Goal: Task Accomplishment & Management: Manage account settings

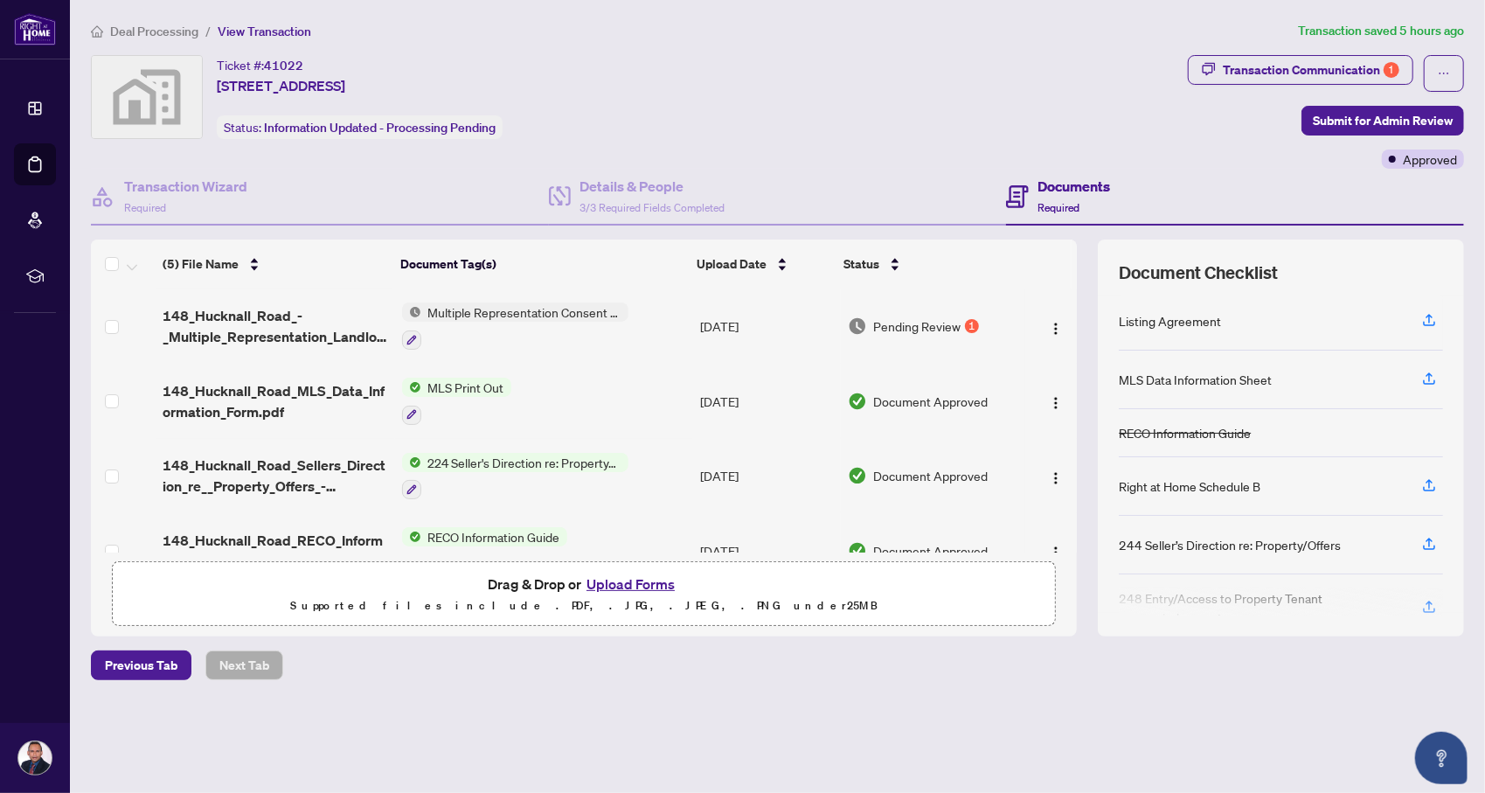
drag, startPoint x: 753, startPoint y: 149, endPoint x: 742, endPoint y: 152, distance: 11.9
click at [753, 149] on div "Ticket #: 41022 [STREET_ADDRESS] Status: Information Updated - Processing Pendi…" at bounding box center [635, 112] width 1097 height 114
click at [1264, 65] on div "Transaction Communication 1" at bounding box center [1311, 70] width 177 height 28
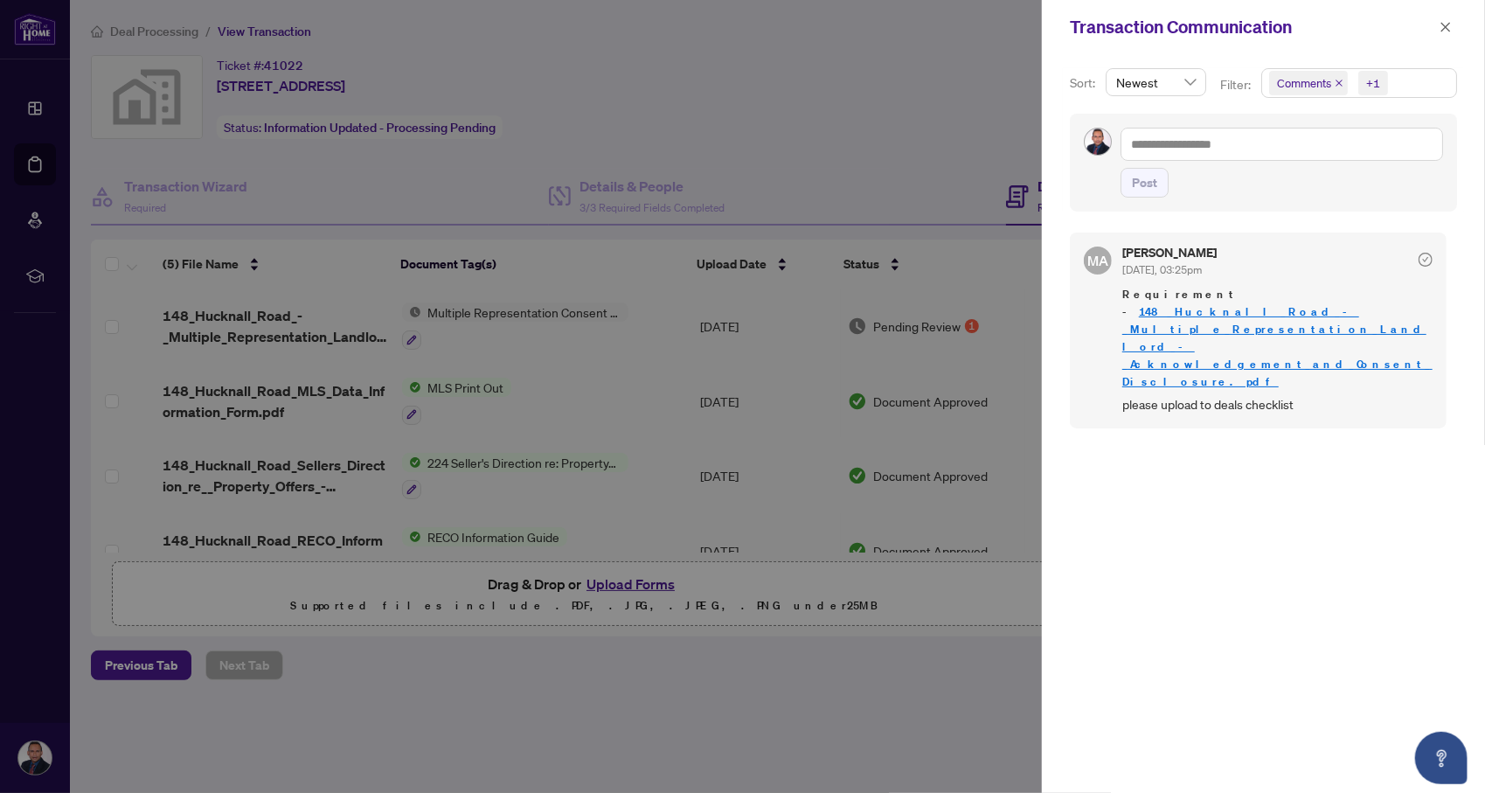
click at [26, 165] on div at bounding box center [742, 396] width 1485 height 793
click at [37, 170] on div at bounding box center [742, 396] width 1485 height 793
click at [1448, 32] on icon "close" at bounding box center [1445, 27] width 12 height 12
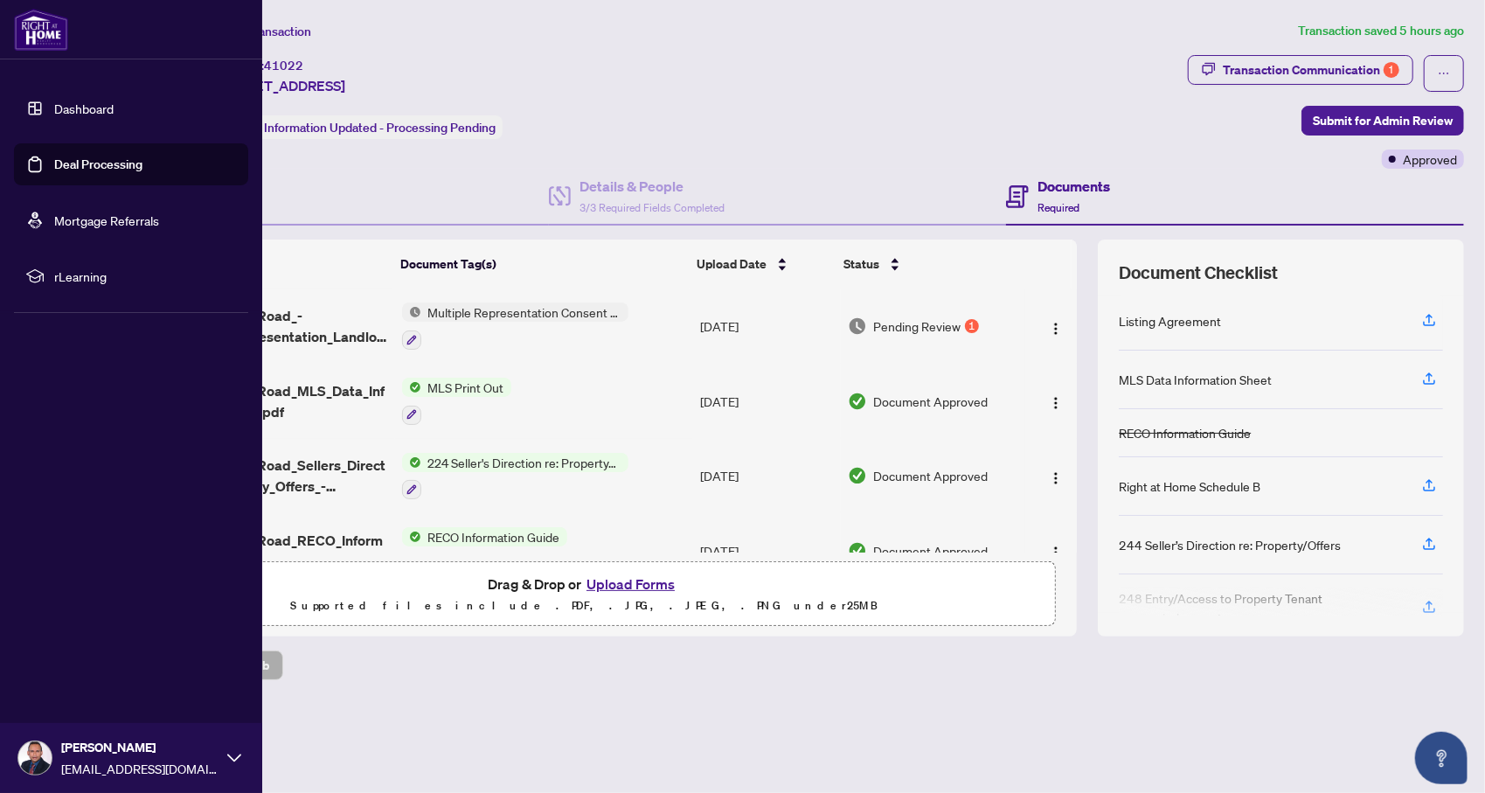
click at [54, 163] on link "Deal Processing" at bounding box center [98, 164] width 88 height 16
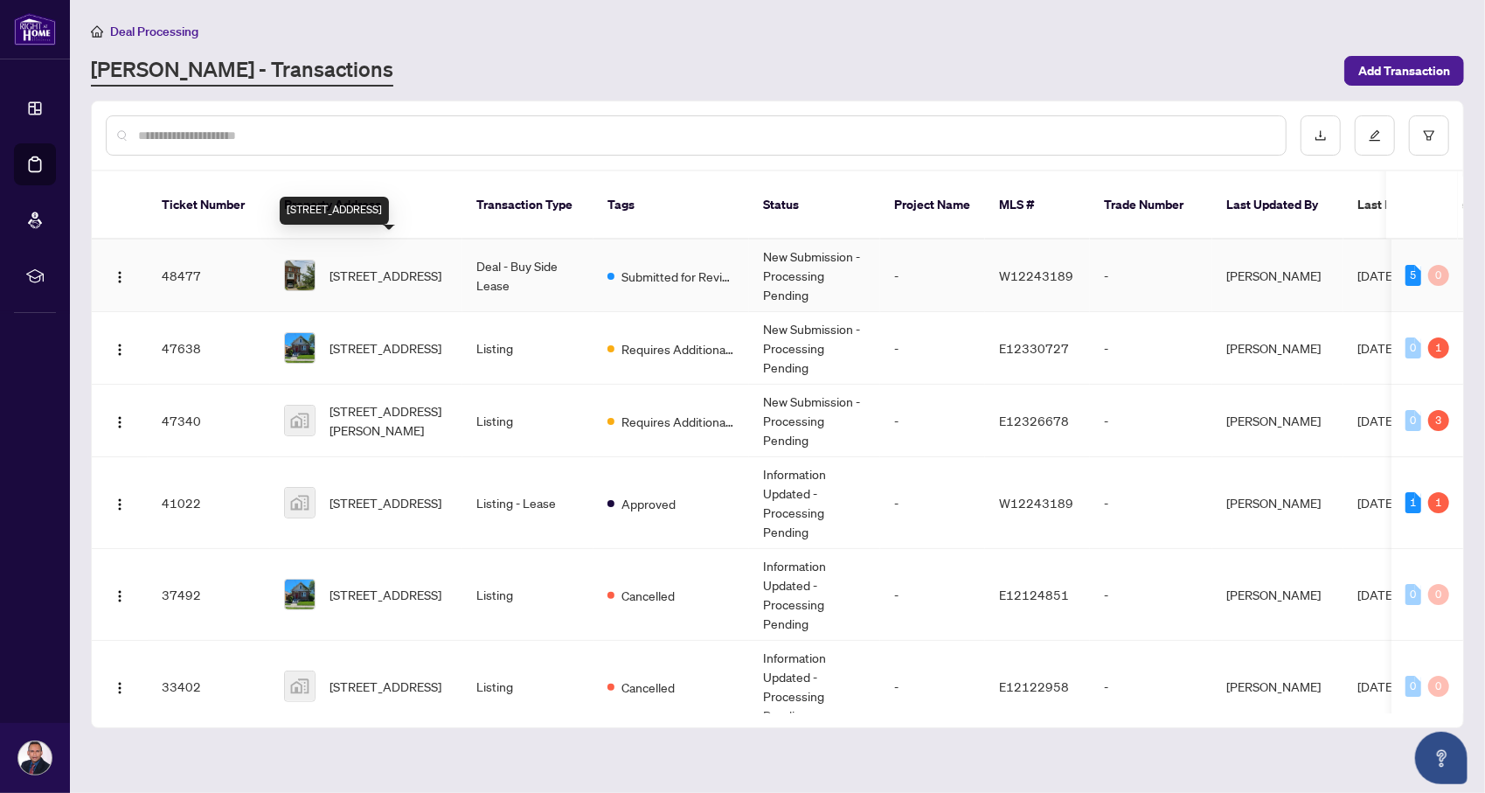
click at [431, 266] on span "[STREET_ADDRESS]" at bounding box center [385, 275] width 112 height 19
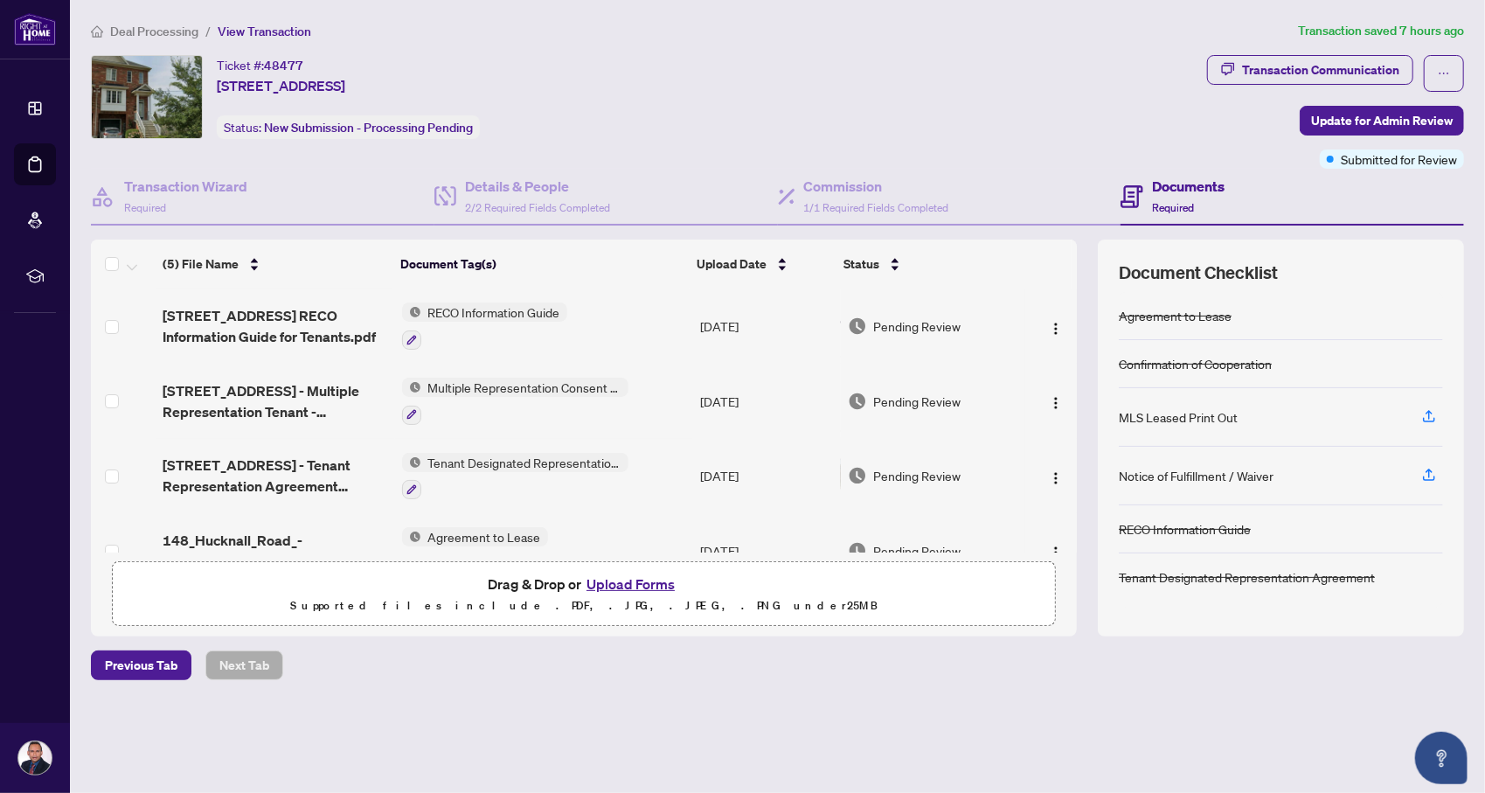
scroll to position [114, 0]
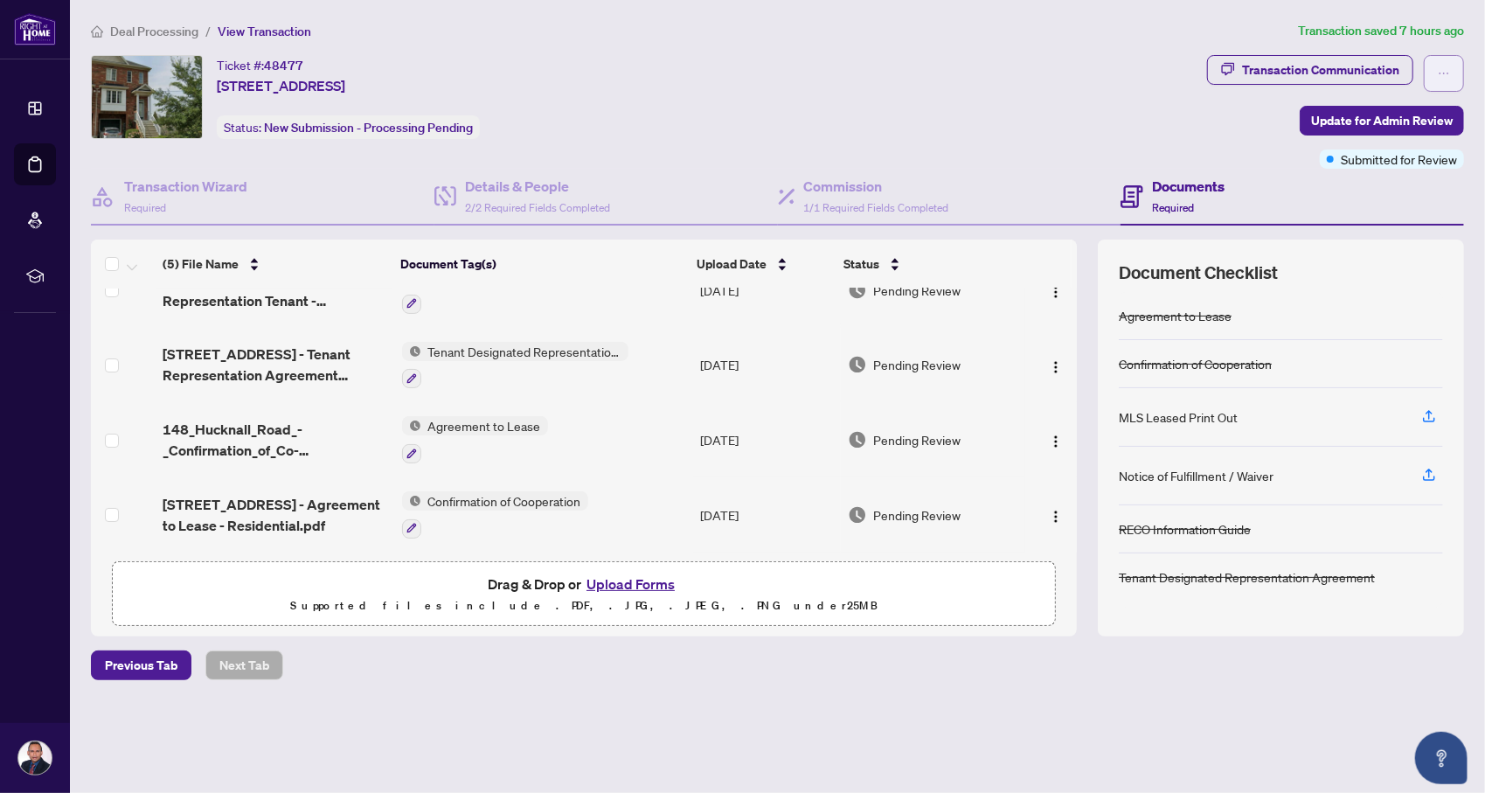
click at [1462, 80] on button "button" at bounding box center [1444, 73] width 40 height 37
